Goal: Task Accomplishment & Management: Complete application form

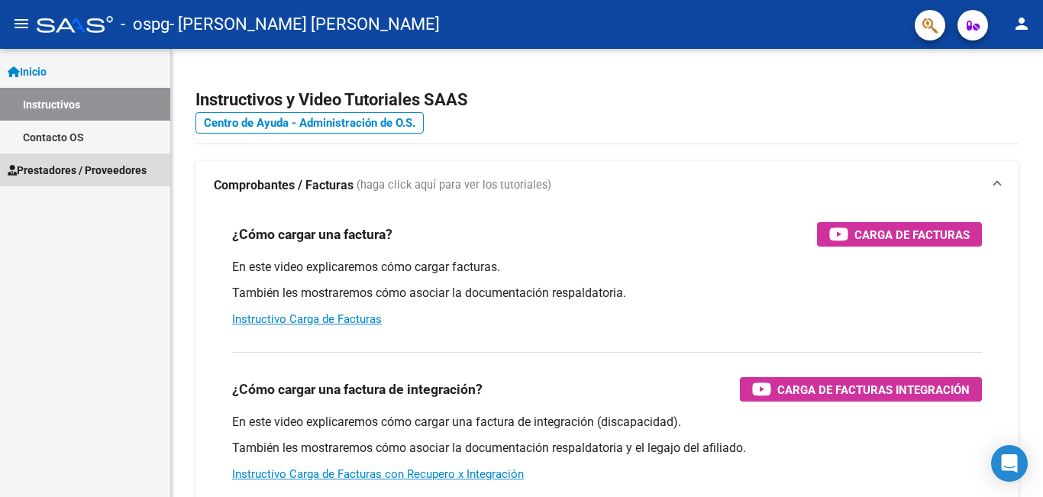
click at [71, 170] on span "Prestadores / Proveedores" at bounding box center [77, 170] width 139 height 17
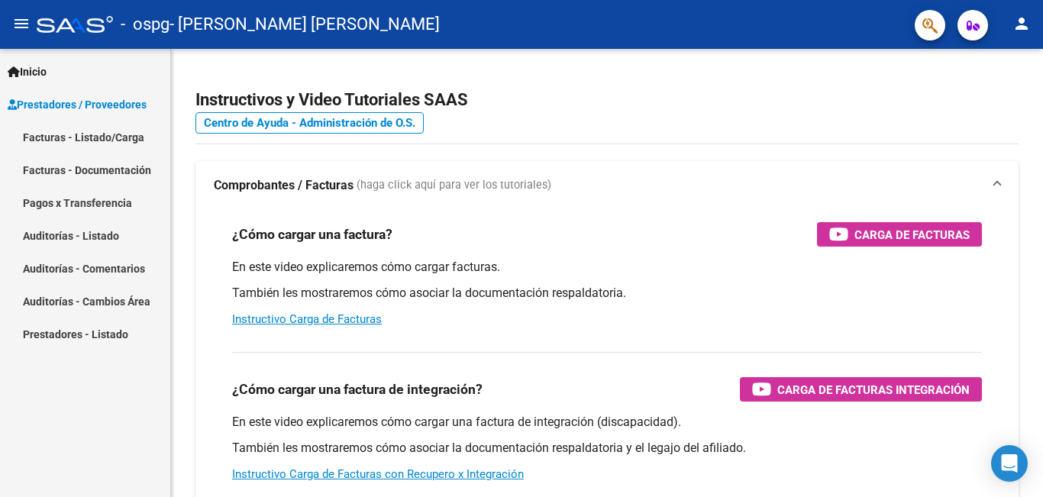
click at [75, 133] on link "Facturas - Listado/Carga" at bounding box center [85, 137] width 170 height 33
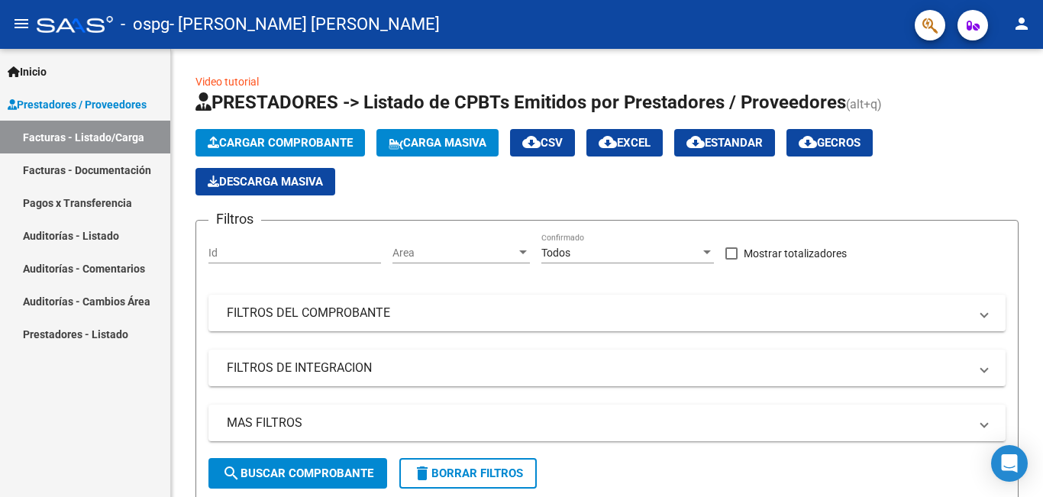
click at [93, 169] on link "Facturas - Documentación" at bounding box center [85, 170] width 170 height 33
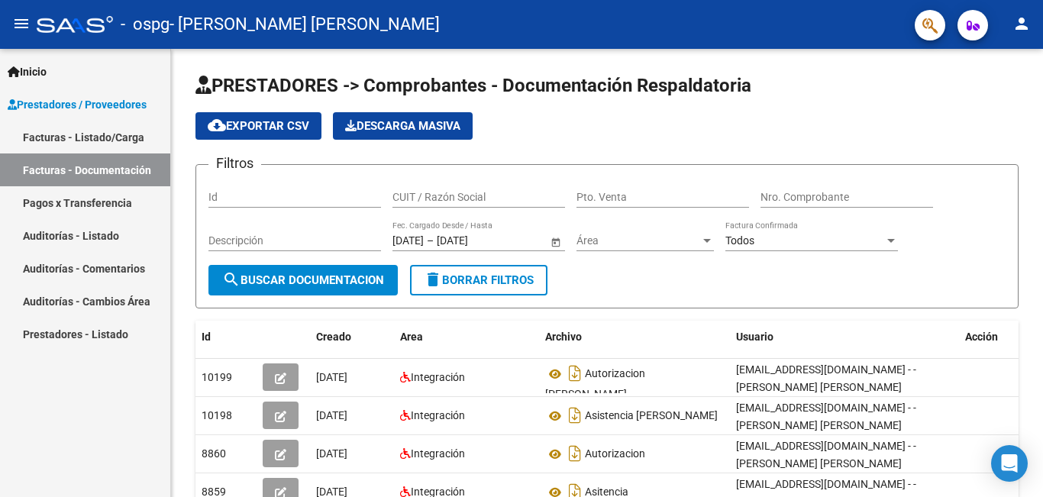
click at [87, 132] on link "Facturas - Listado/Carga" at bounding box center [85, 137] width 170 height 33
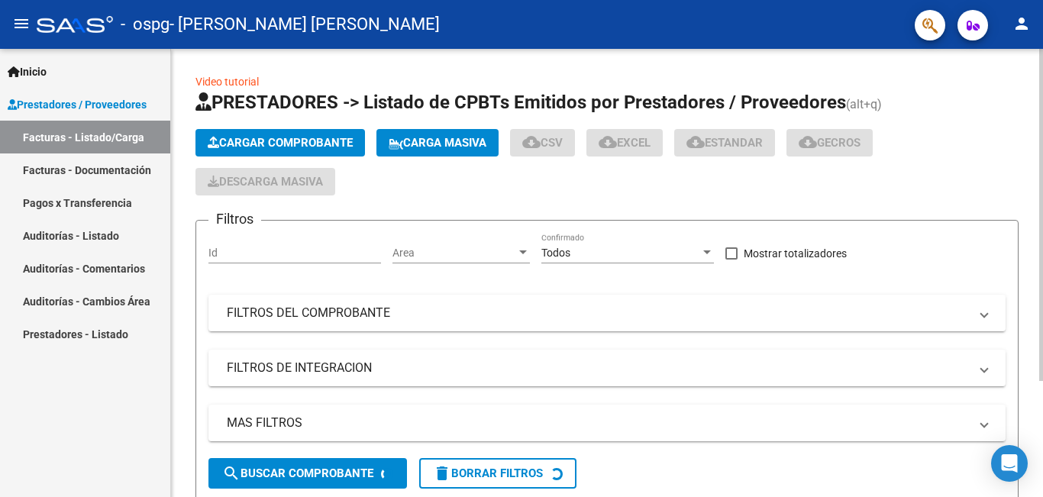
click at [247, 137] on span "Cargar Comprobante" at bounding box center [280, 143] width 145 height 14
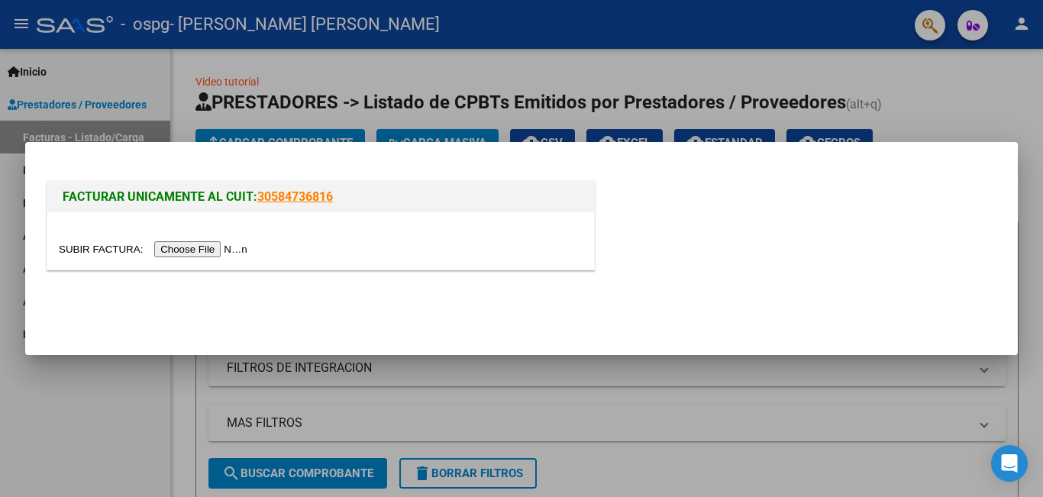
click at [218, 251] on input "file" at bounding box center [155, 249] width 193 height 16
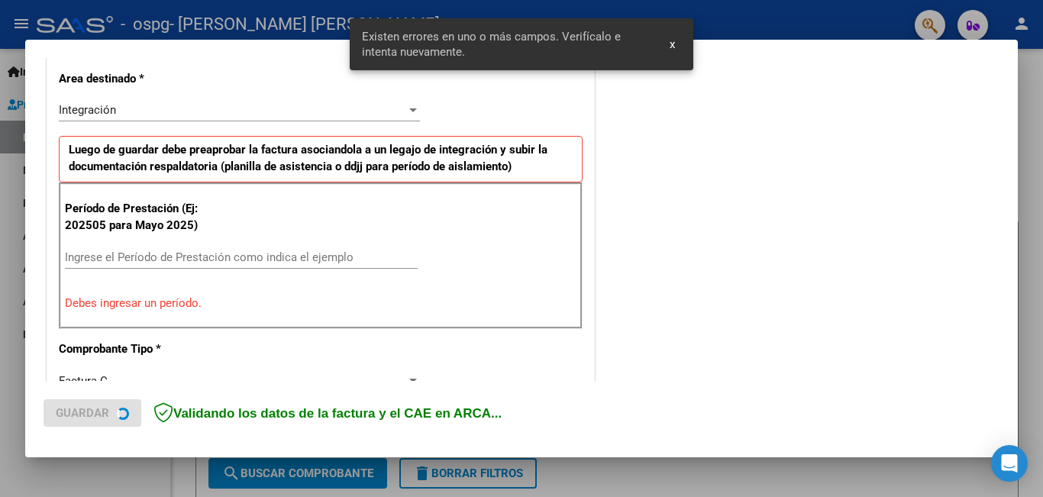
scroll to position [370, 0]
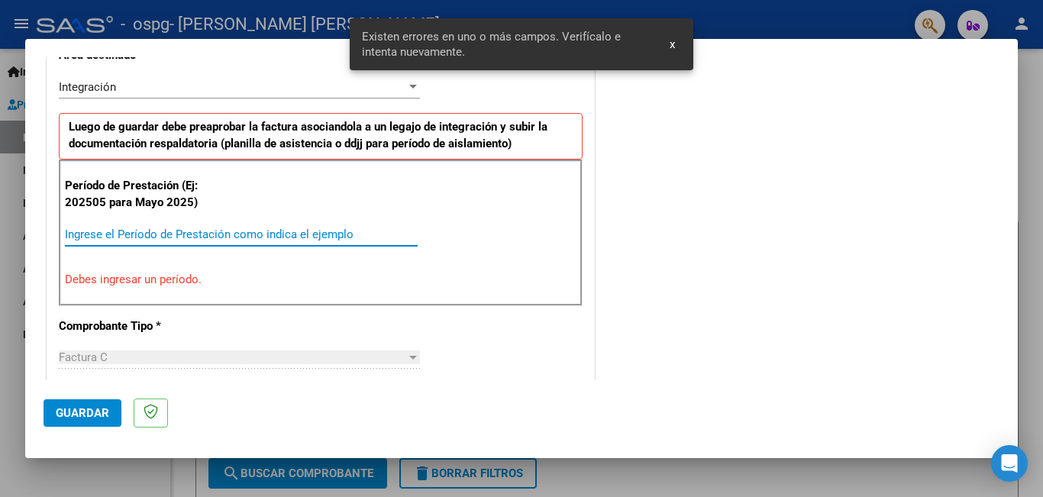
click at [77, 234] on input "Ingrese el Período de Prestación como indica el ejemplo" at bounding box center [241, 235] width 353 height 14
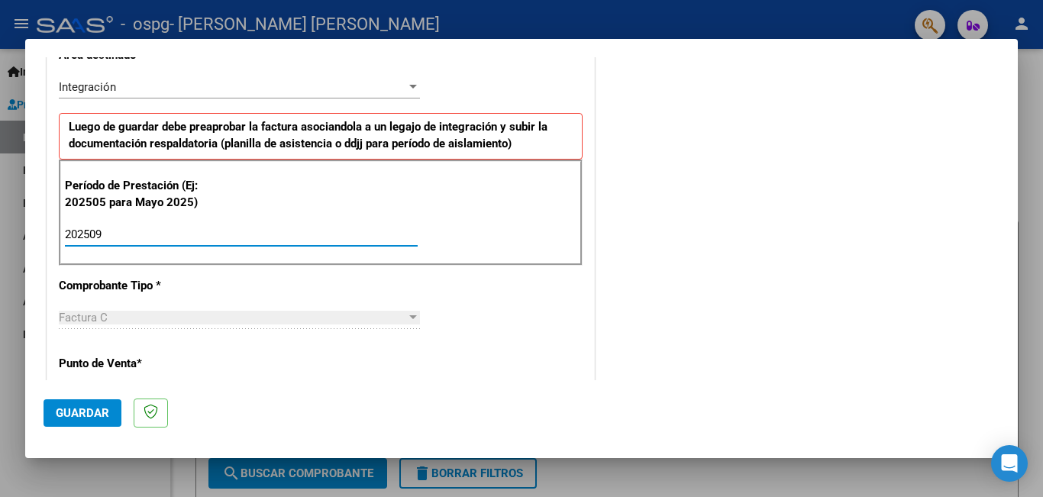
type input "202509"
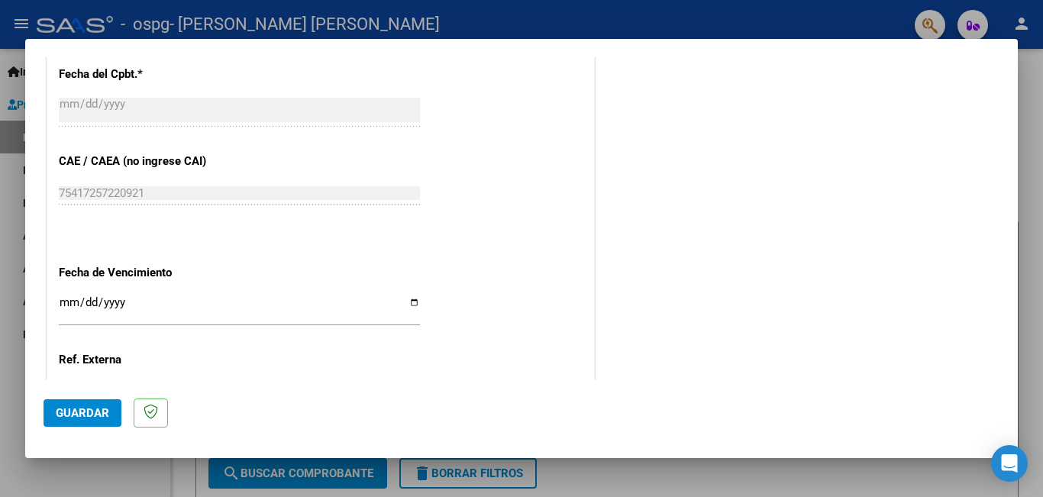
scroll to position [909, 0]
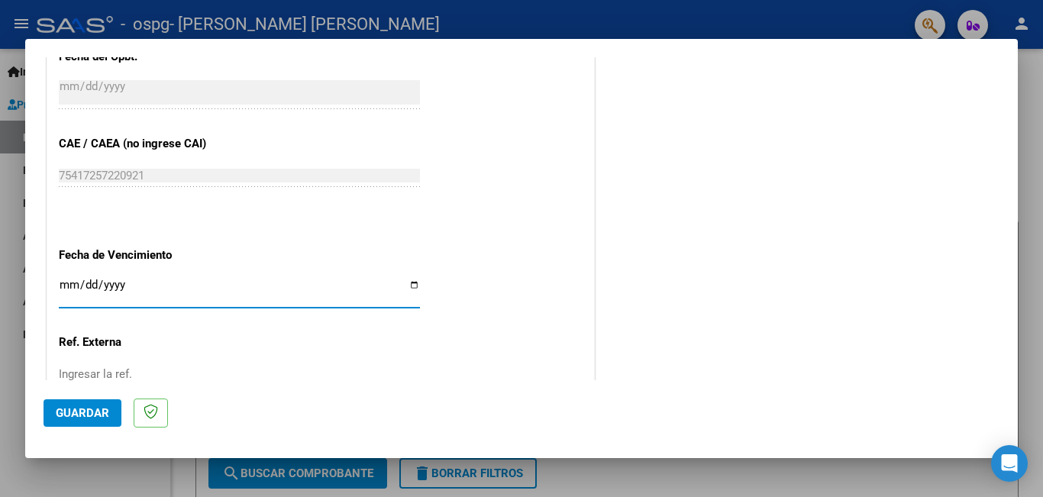
click at [406, 285] on input "Ingresar la fecha" at bounding box center [239, 291] width 361 height 24
click at [407, 282] on input "Ingresar la fecha" at bounding box center [239, 291] width 361 height 24
type input "[DATE]"
click at [81, 419] on span "Guardar" at bounding box center [82, 413] width 53 height 14
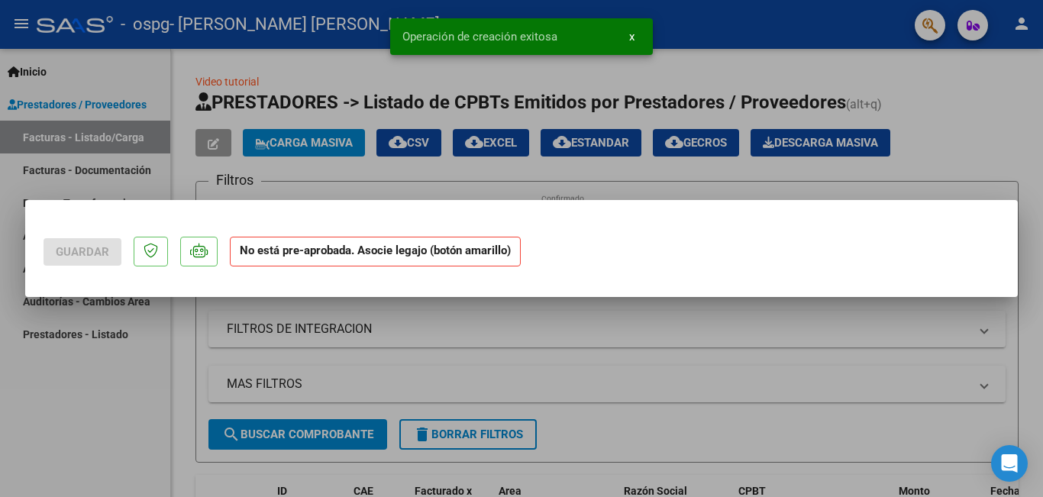
scroll to position [0, 0]
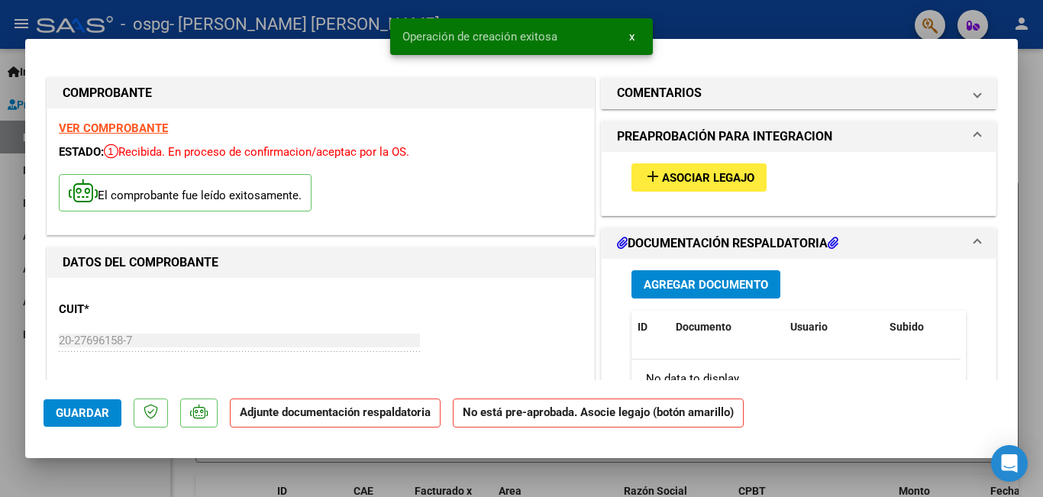
click at [690, 173] on span "Asociar Legajo" at bounding box center [708, 178] width 92 height 14
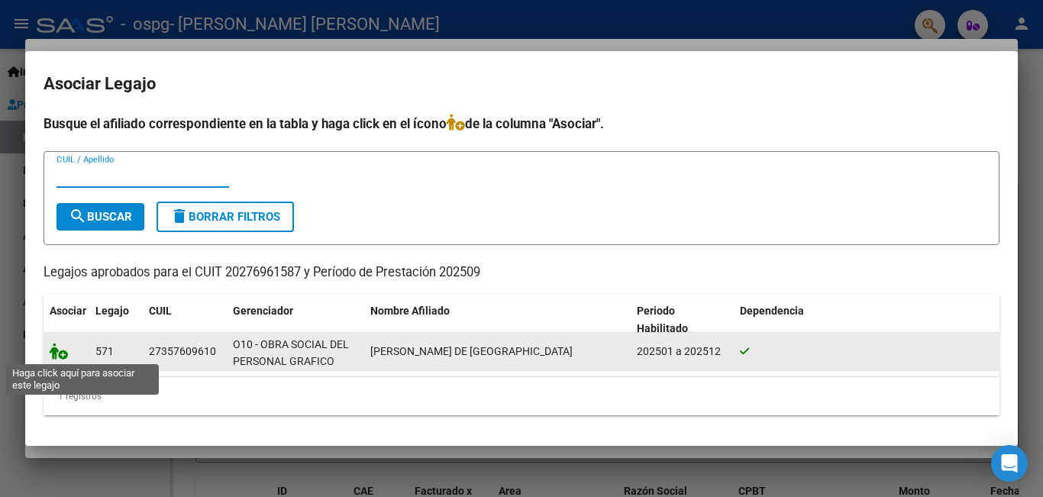
click at [60, 353] on icon at bounding box center [59, 351] width 18 height 17
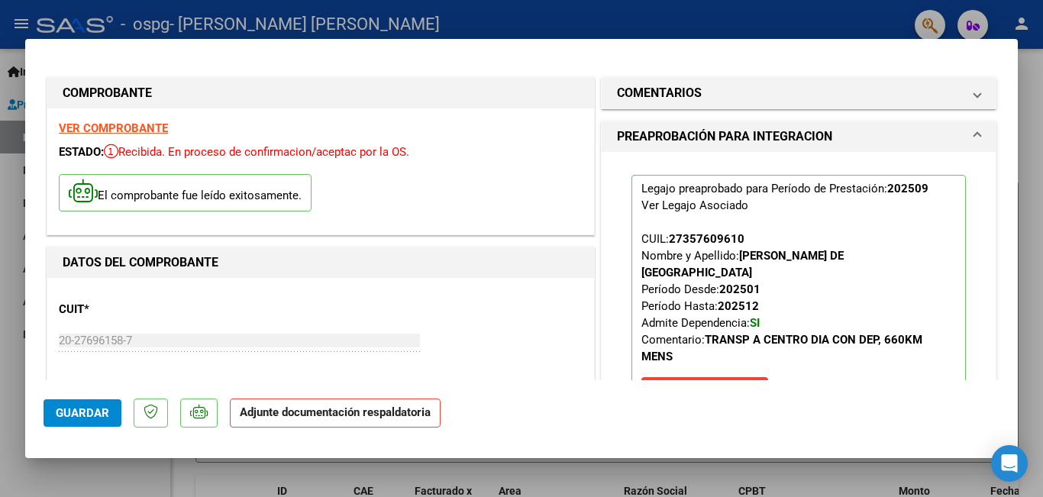
scroll to position [286, 0]
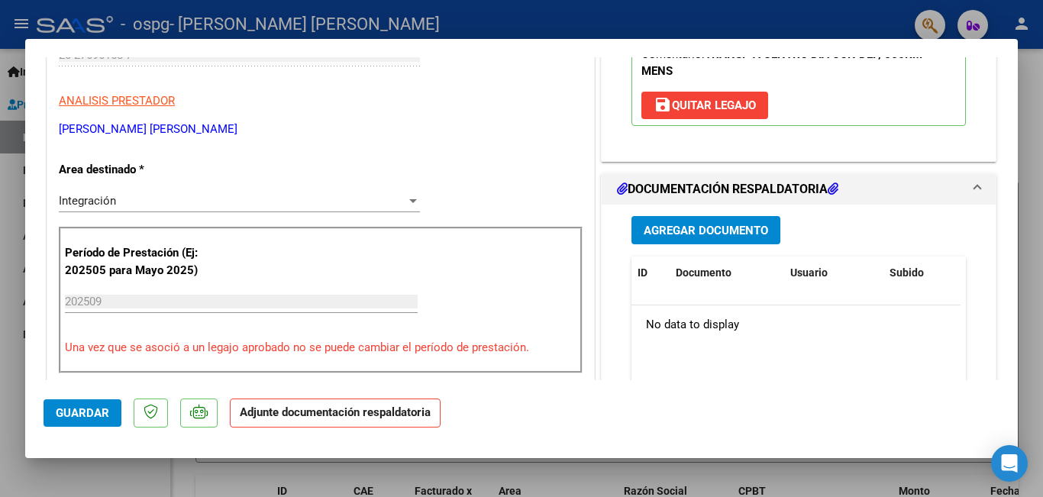
click at [720, 224] on span "Agregar Documento" at bounding box center [706, 231] width 124 height 14
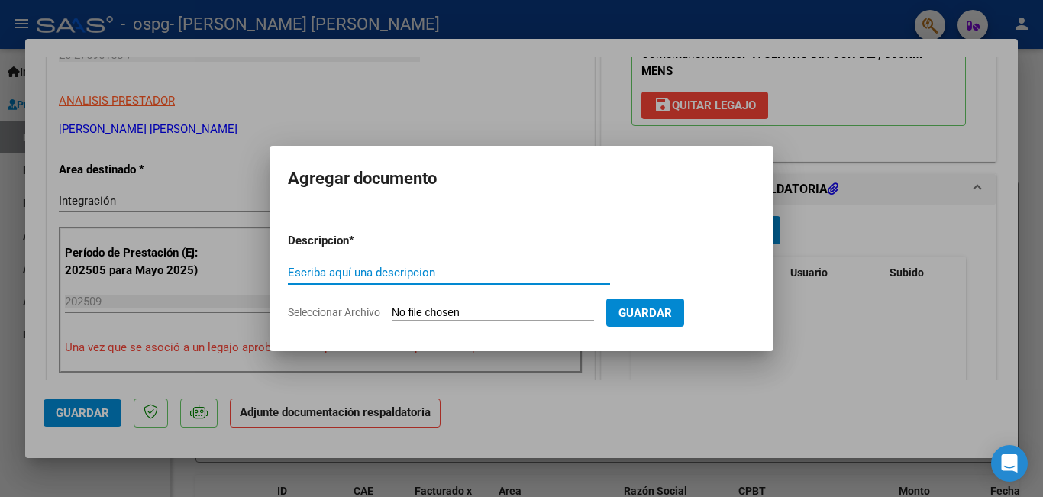
click at [302, 273] on input "Escriba aquí una descripcion" at bounding box center [449, 273] width 322 height 14
type input "ASISTENCIA"
click at [481, 314] on input "Seleccionar Archivo" at bounding box center [493, 313] width 202 height 15
type input "C:\fakepath\ASISTENCIA [PERSON_NAME].pdf"
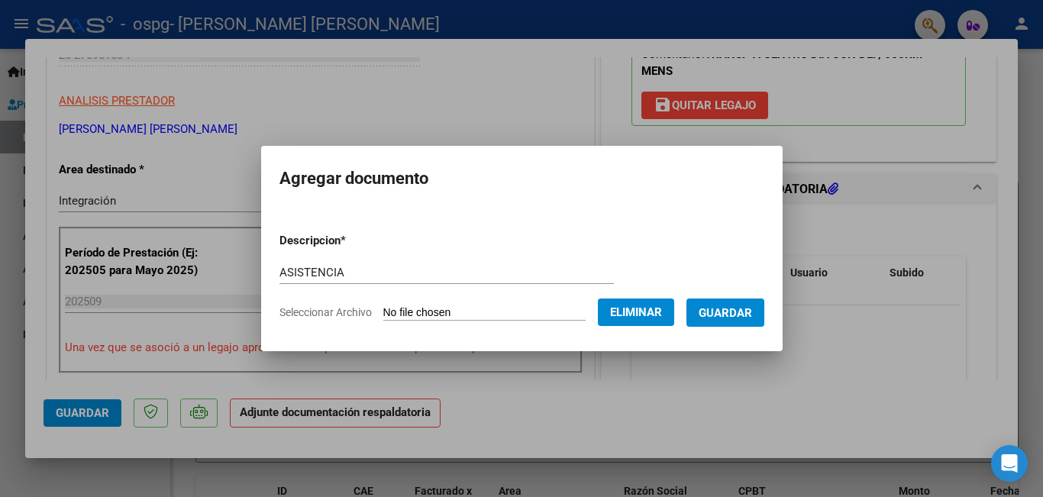
click at [735, 312] on span "Guardar" at bounding box center [725, 313] width 53 height 14
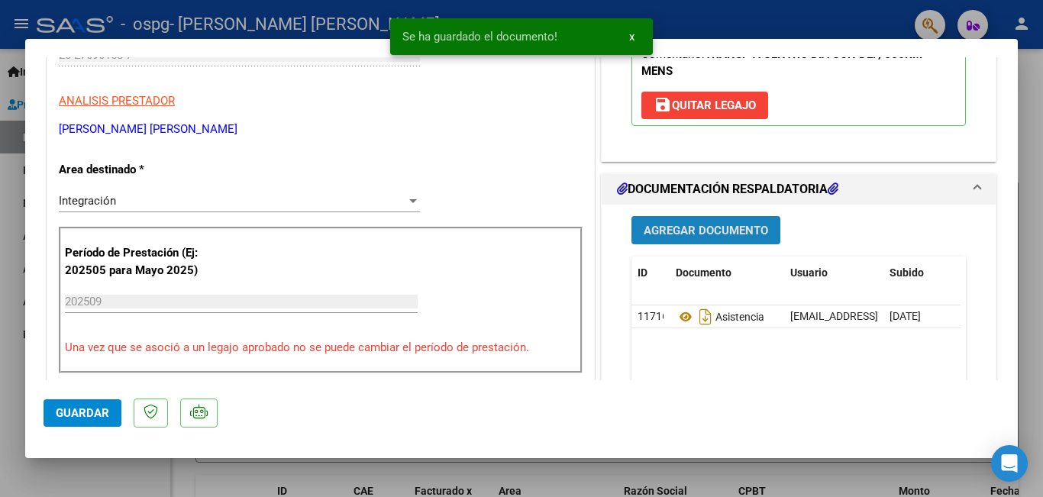
click at [691, 224] on span "Agregar Documento" at bounding box center [706, 231] width 124 height 14
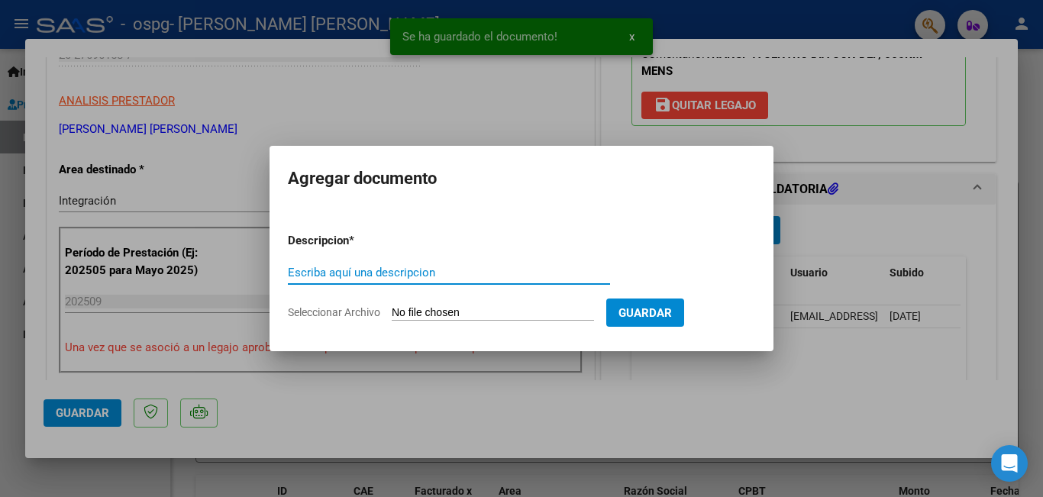
click at [286, 268] on mat-dialog-content "Descripcion * Escriba aquí una descripcion Seleccionar Archivo Guardar" at bounding box center [522, 270] width 504 height 124
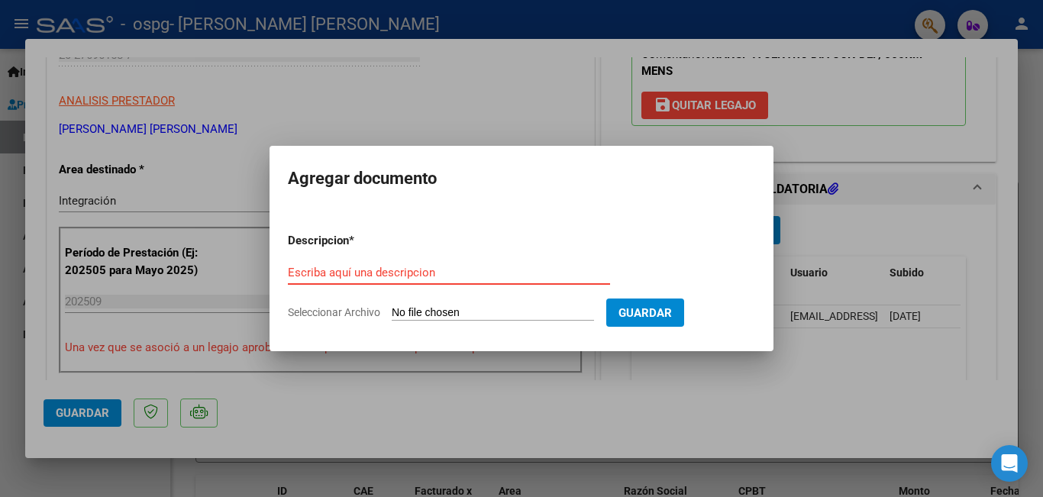
click at [306, 270] on input "Escriba aquí una descripcion" at bounding box center [449, 273] width 322 height 14
type input "AUTORIZACION"
click at [414, 313] on input "Seleccionar Archivo" at bounding box center [493, 313] width 202 height 15
type input "C:\fakepath\autorizacion [PERSON_NAME].pdf"
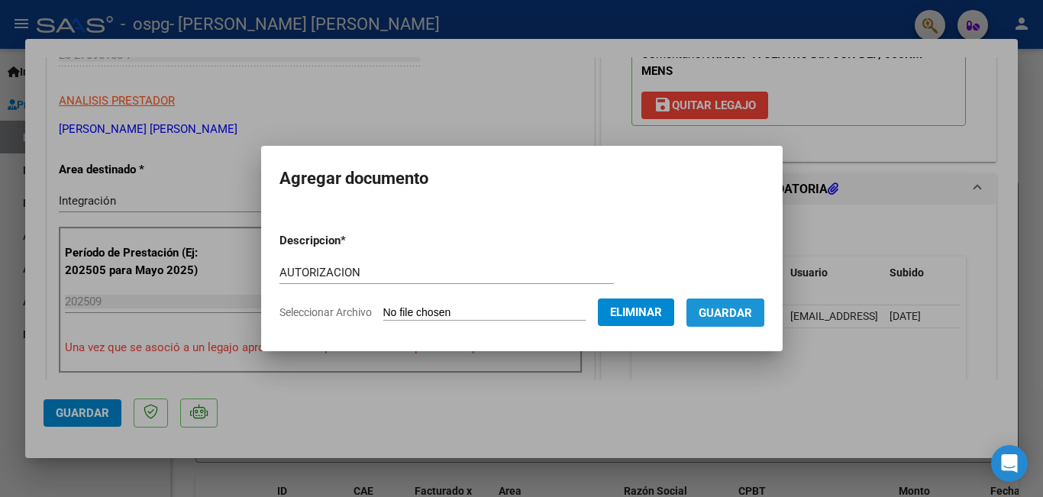
click at [735, 312] on span "Guardar" at bounding box center [725, 313] width 53 height 14
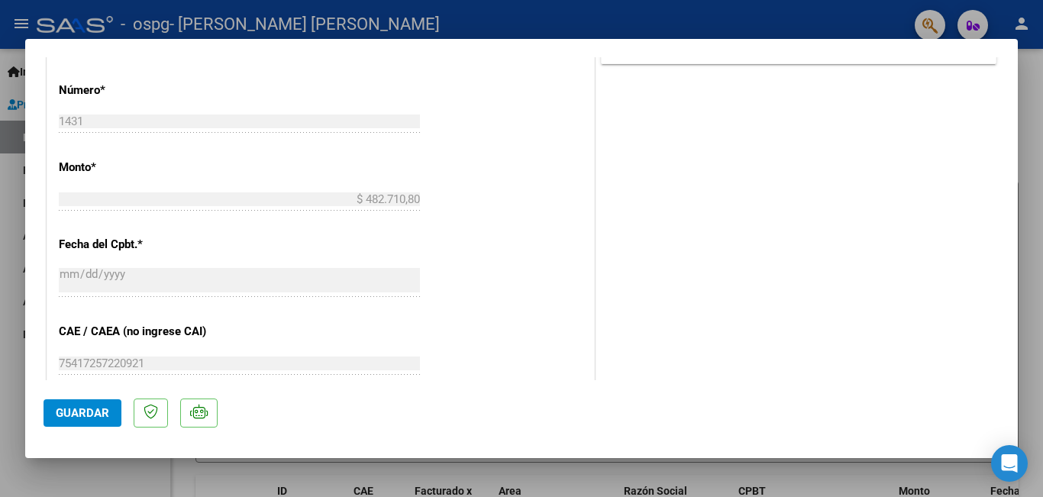
scroll to position [772, 0]
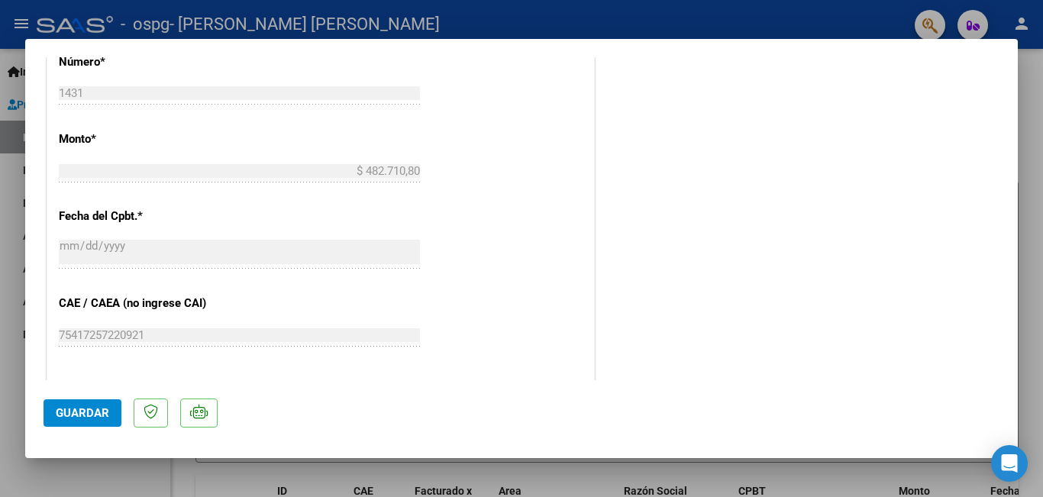
click at [76, 419] on span "Guardar" at bounding box center [82, 413] width 53 height 14
click at [1024, 125] on div at bounding box center [521, 248] width 1043 height 497
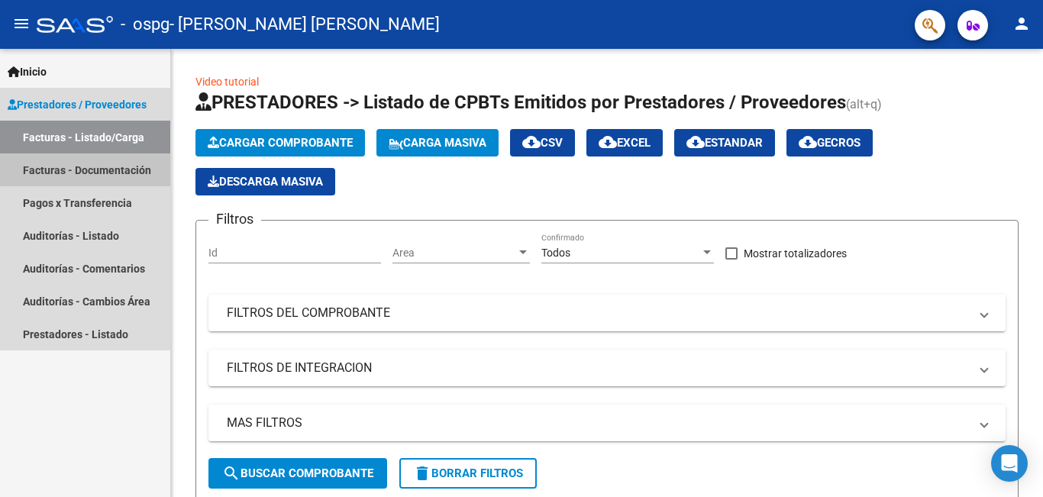
click at [73, 163] on link "Facturas - Documentación" at bounding box center [85, 170] width 170 height 33
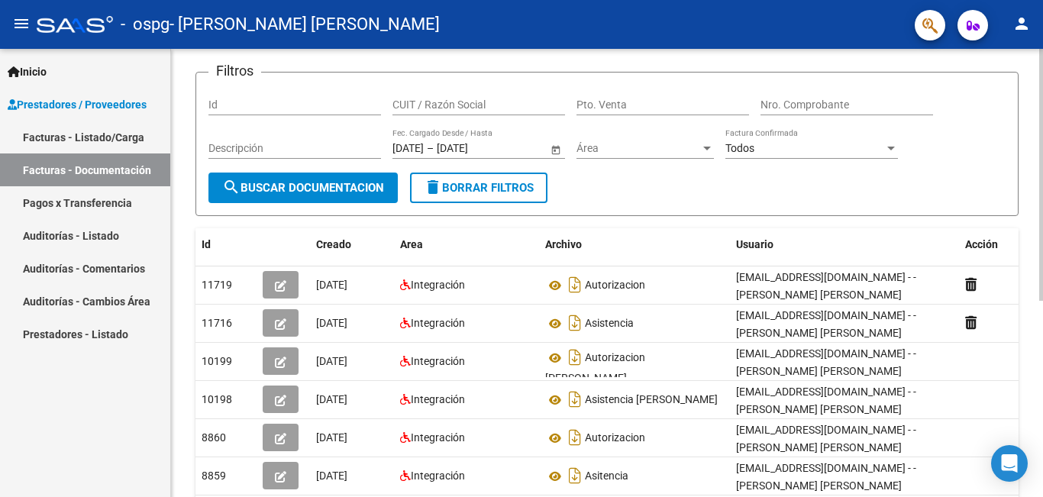
scroll to position [89, 0]
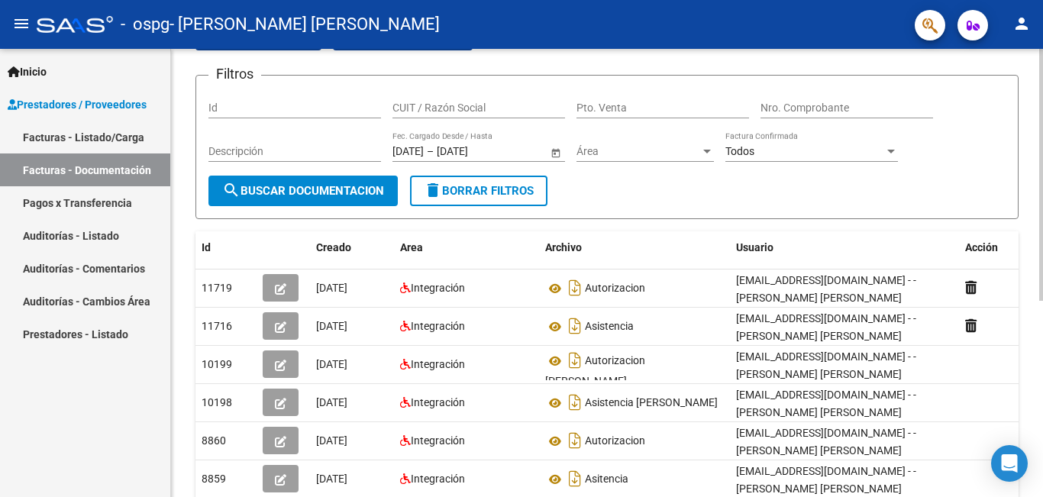
click at [1036, 266] on div "PRESTADORES -> Comprobantes - Documentación Respaldatoria cloud_download Export…" at bounding box center [609, 352] width 876 height 784
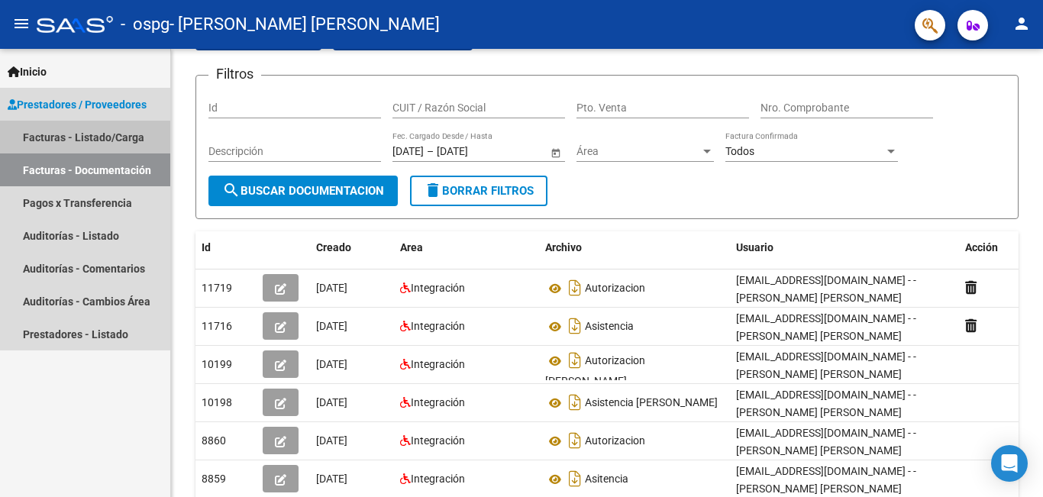
click at [60, 132] on link "Facturas - Listado/Carga" at bounding box center [85, 137] width 170 height 33
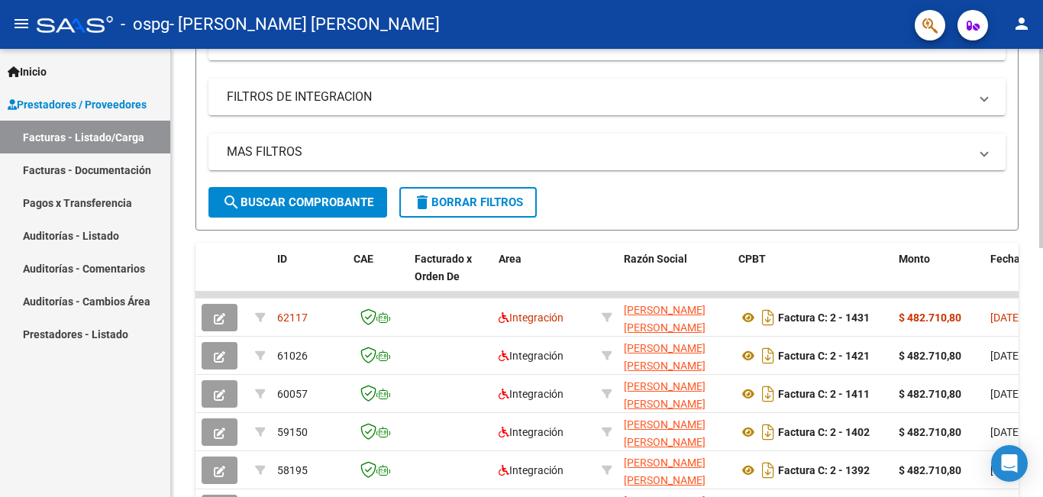
scroll to position [293, 0]
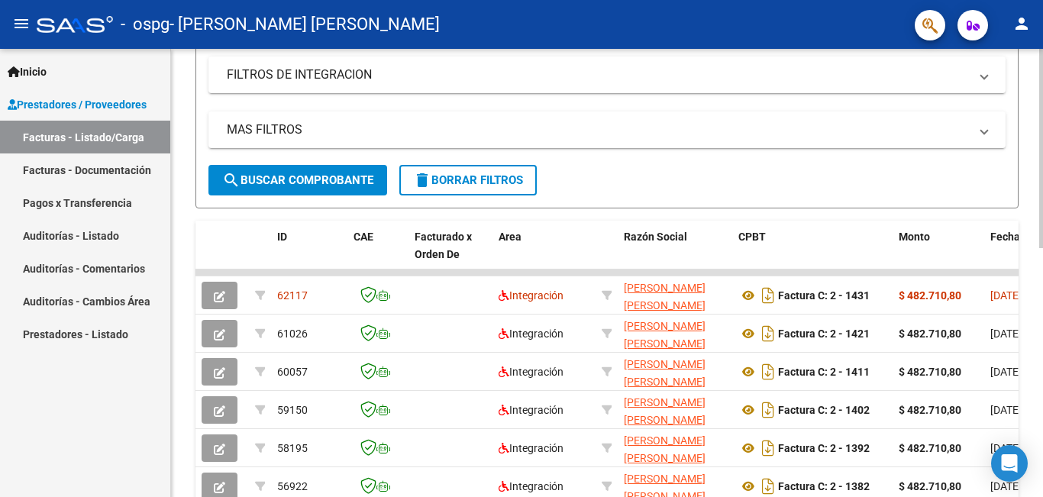
click at [1042, 232] on div at bounding box center [1041, 282] width 4 height 199
